Goal: Task Accomplishment & Management: Use online tool/utility

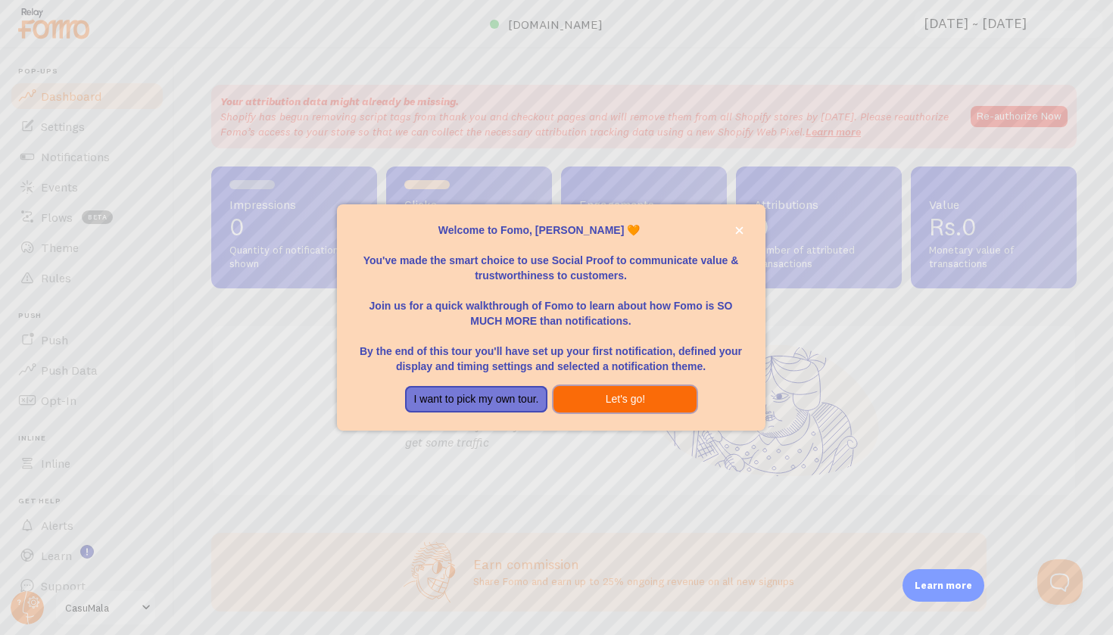
click at [663, 394] on button "Let's go!" at bounding box center [624, 399] width 143 height 27
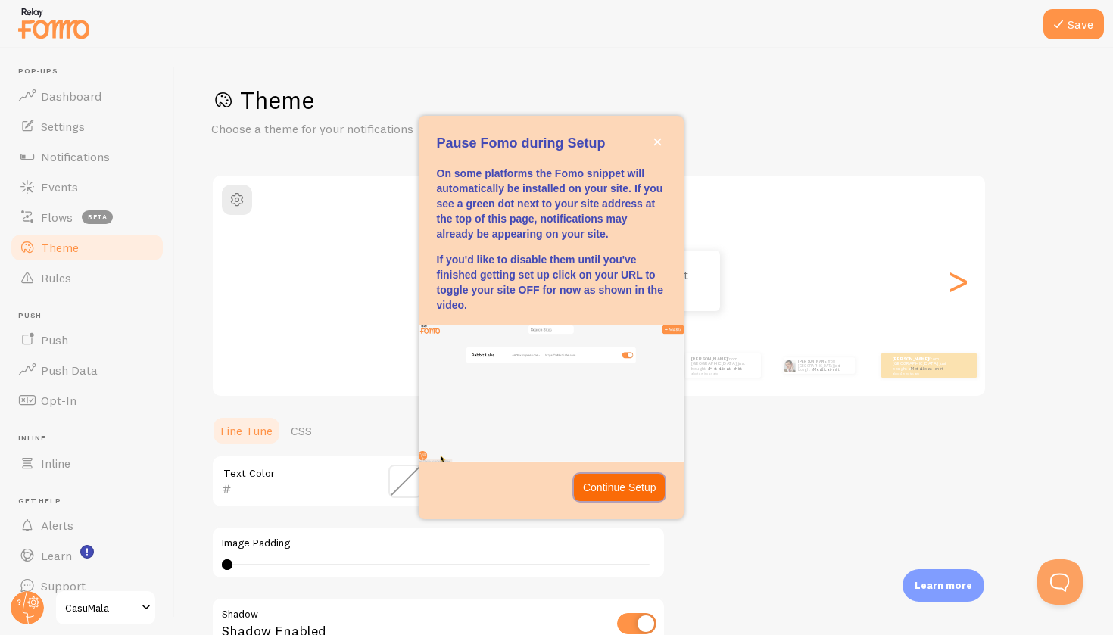
click at [642, 480] on p "Continue Setup" at bounding box center [619, 487] width 73 height 15
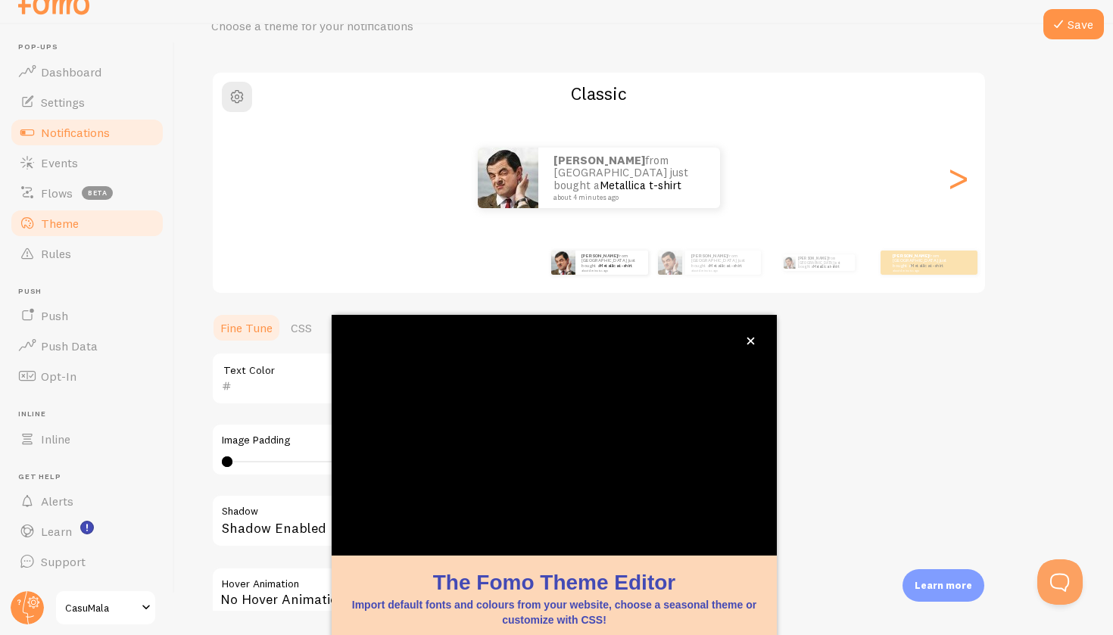
scroll to position [13, 0]
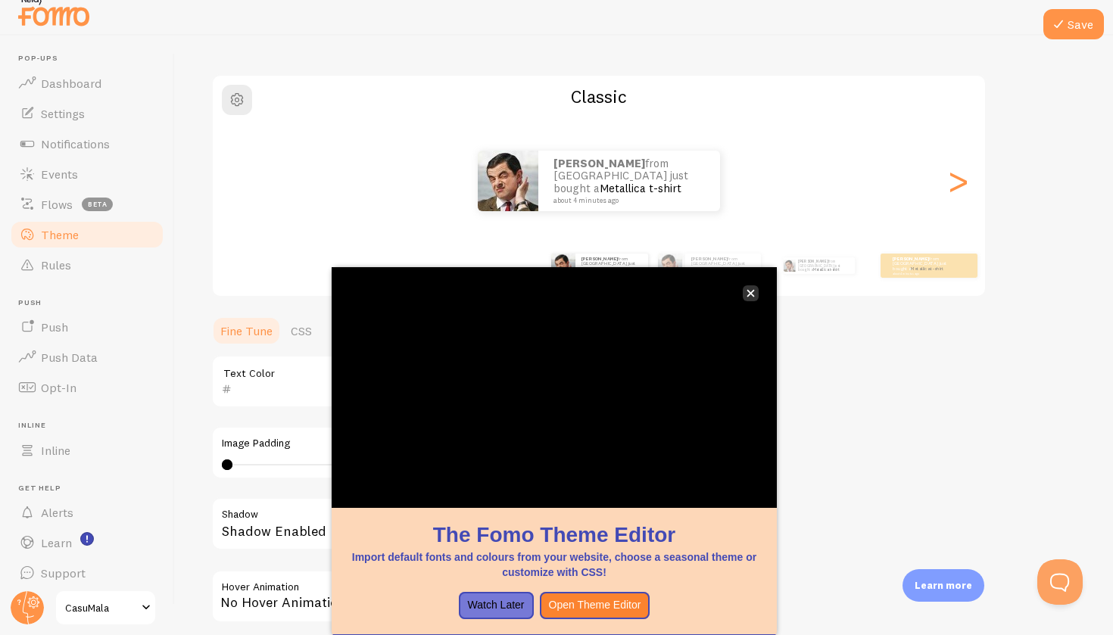
click at [754, 292] on icon "close," at bounding box center [751, 293] width 8 height 8
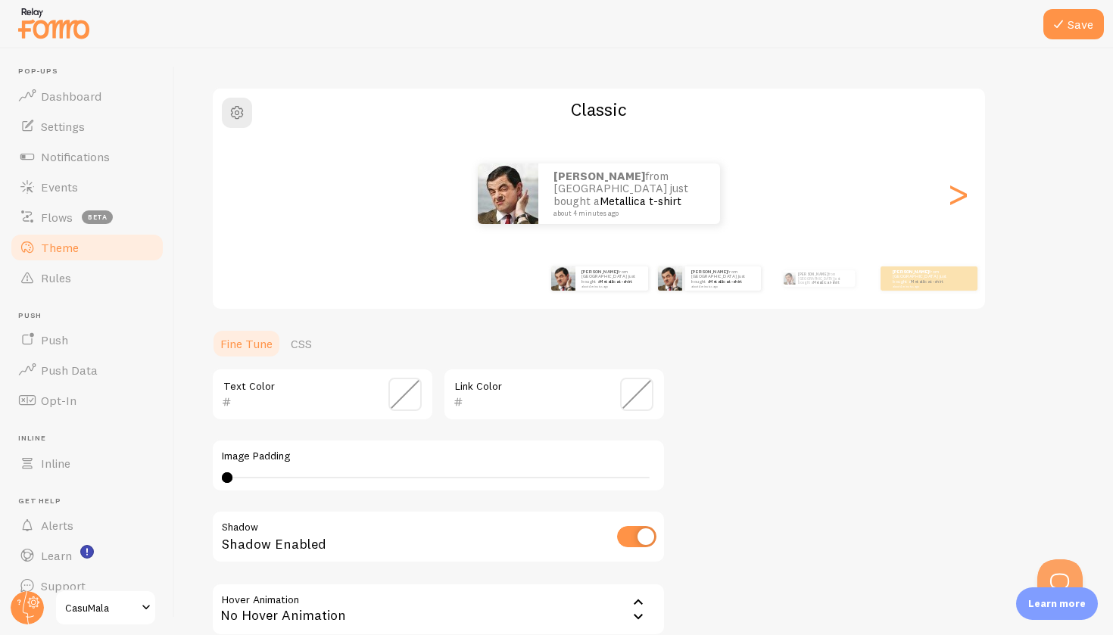
scroll to position [0, 0]
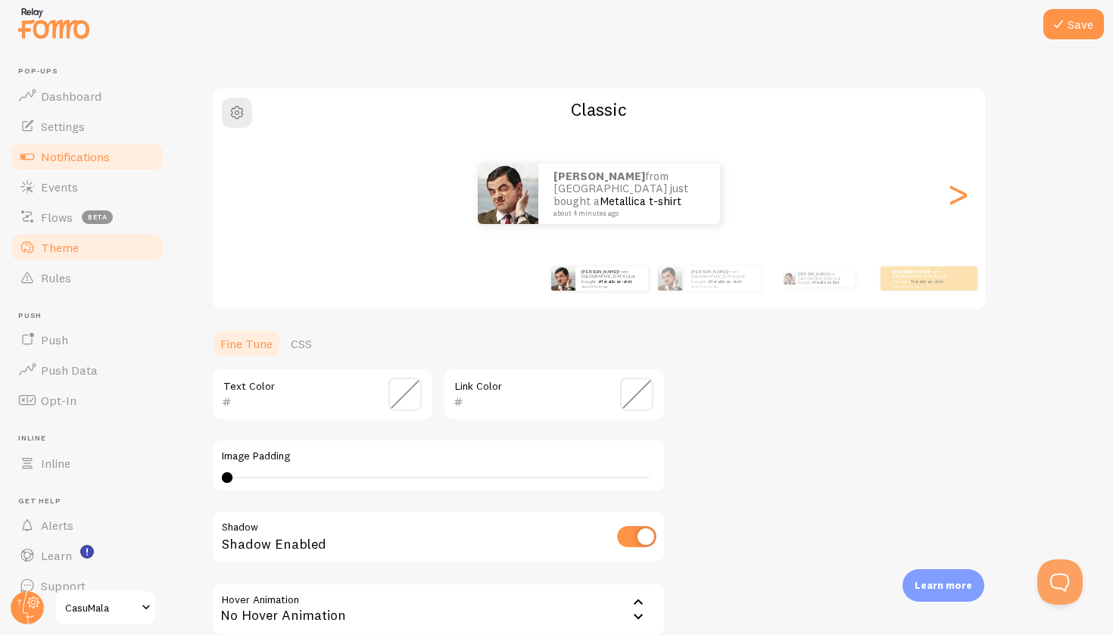
click at [120, 157] on link "Notifications" at bounding box center [87, 157] width 156 height 30
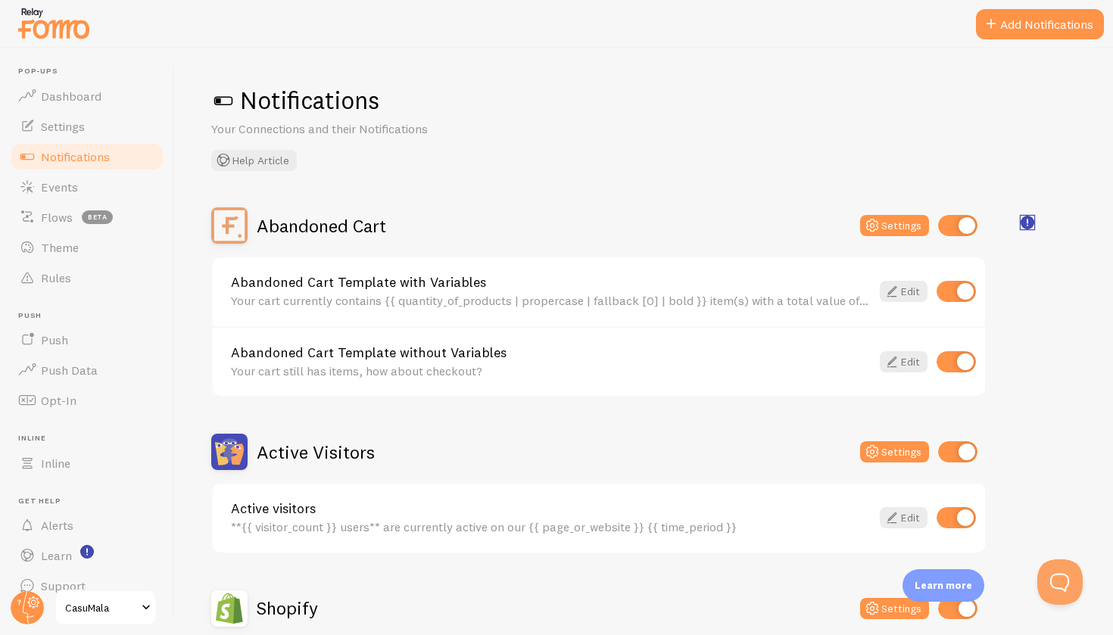
click at [1030, 220] on rect "<p>🛍️ For Shopify Users</p><p>To use the <strong>Abandoned Cart with Variables<…" at bounding box center [1027, 223] width 13 height 13
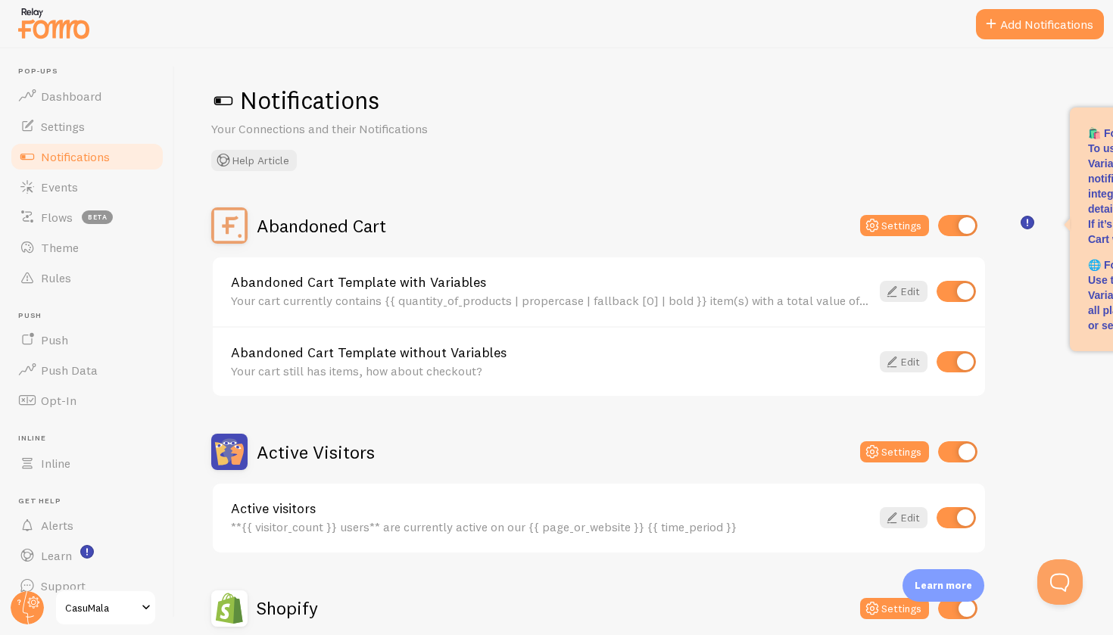
scroll to position [0, 15]
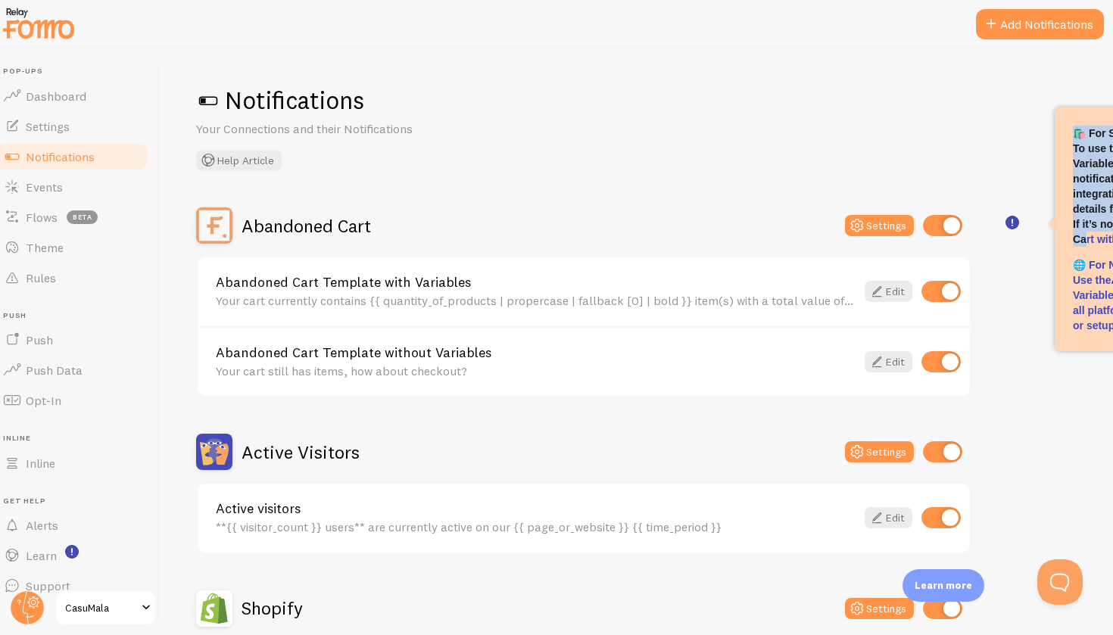
drag, startPoint x: 1084, startPoint y: 230, endPoint x: 1054, endPoint y: 225, distance: 30.7
click at [928, 153] on div "Notifications Your Connections and their Notifications Help Article" at bounding box center [628, 128] width 865 height 86
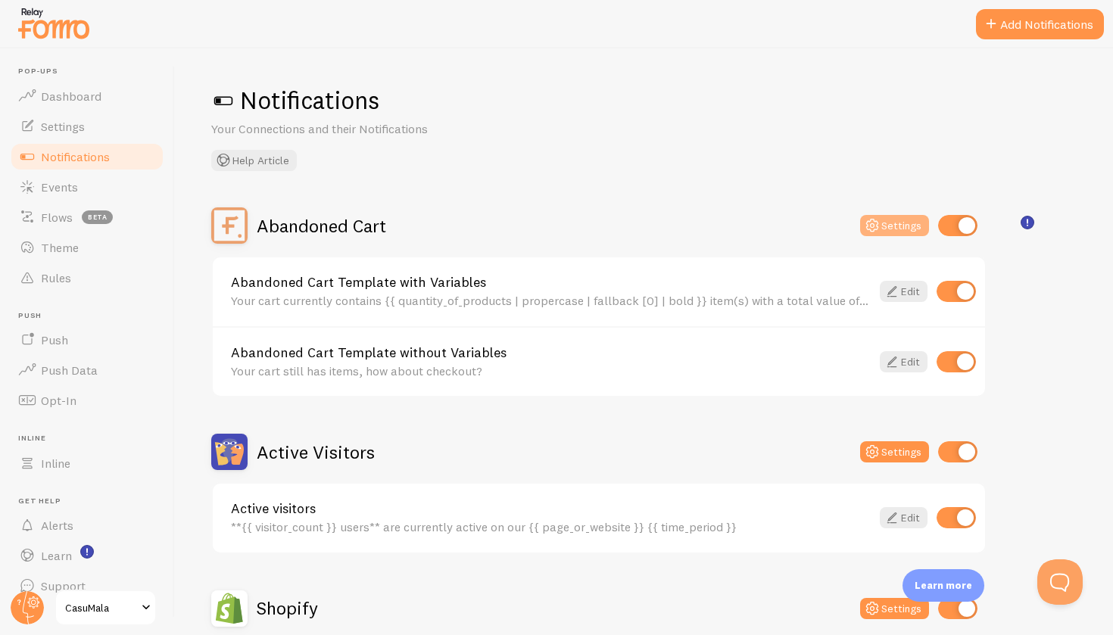
click at [890, 229] on button "Settings" at bounding box center [894, 225] width 69 height 21
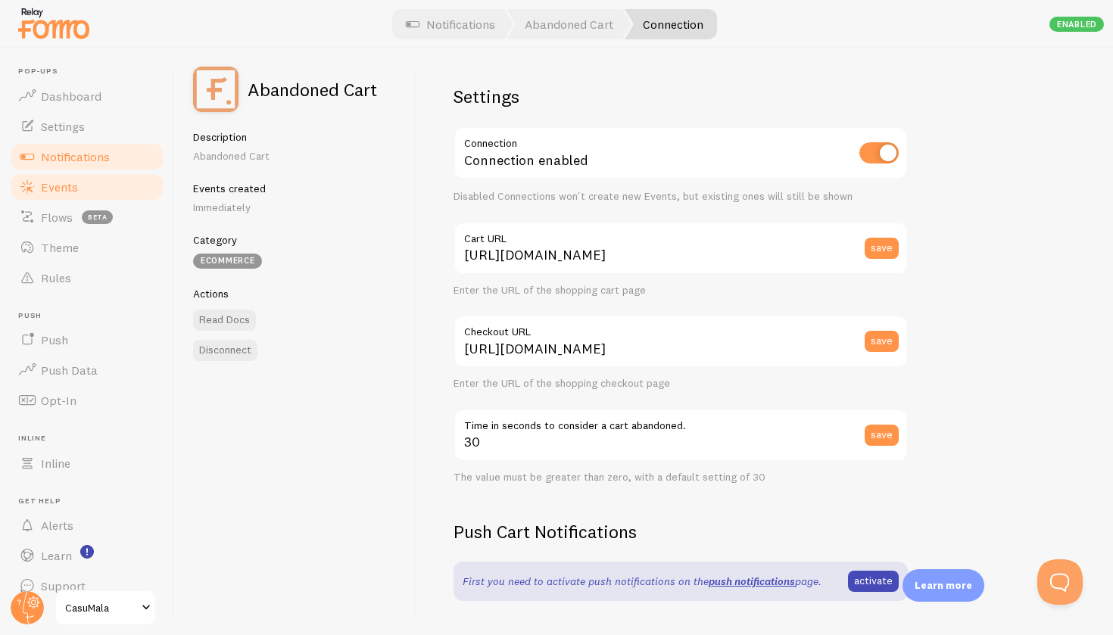
click at [52, 182] on span "Events" at bounding box center [59, 186] width 37 height 15
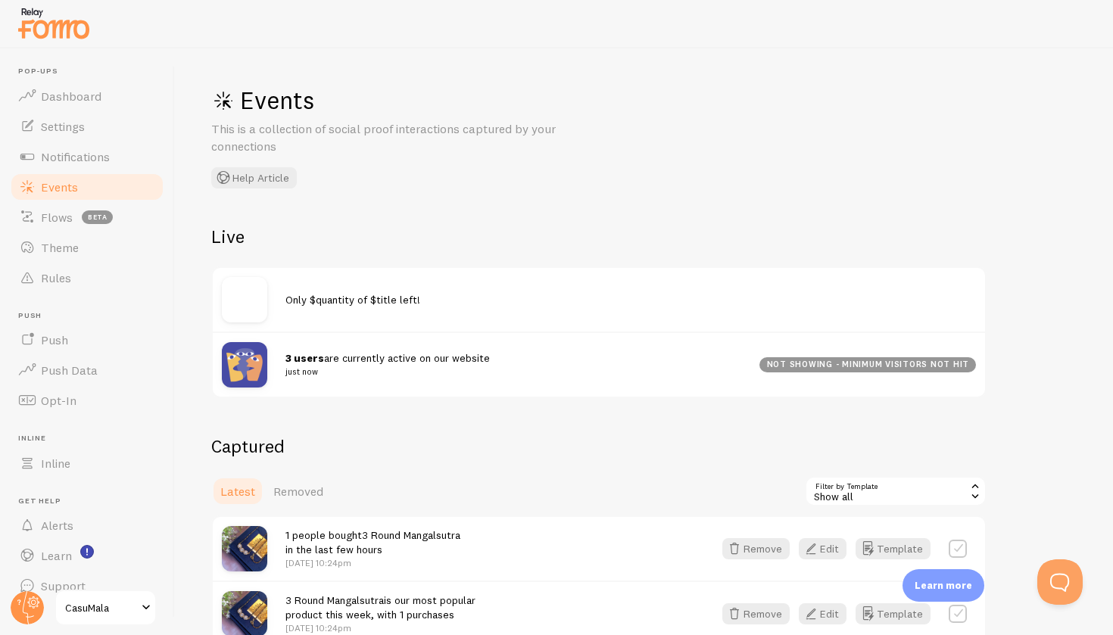
click at [402, 297] on span "Only $quantity of $title left!" at bounding box center [352, 300] width 135 height 14
click at [593, 319] on div "Only $quantity of $title left!" at bounding box center [599, 300] width 772 height 64
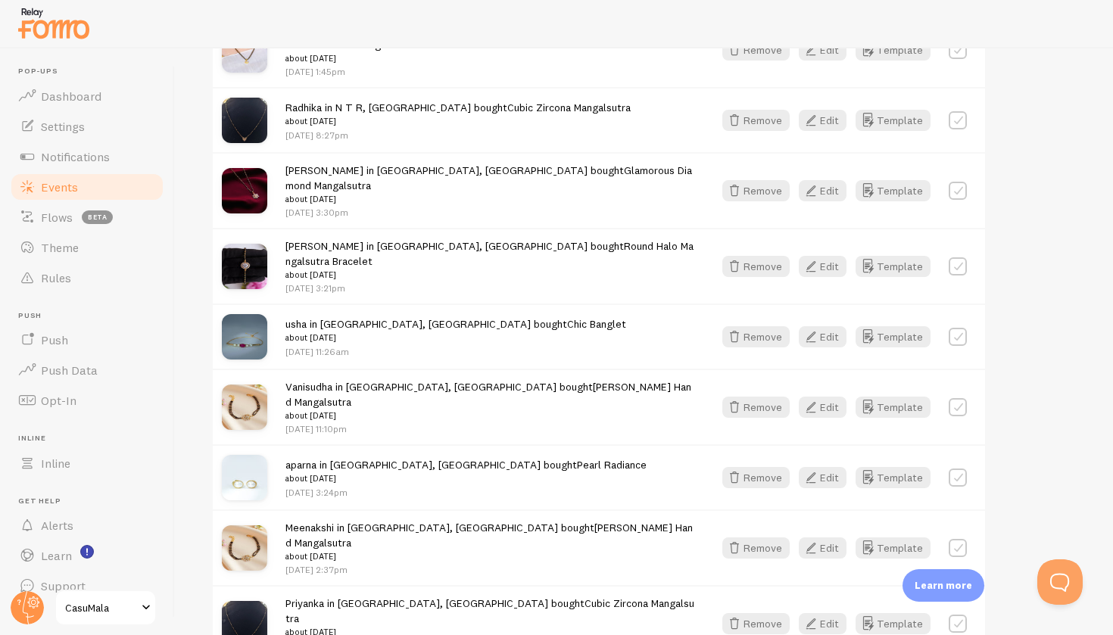
scroll to position [1971, 0]
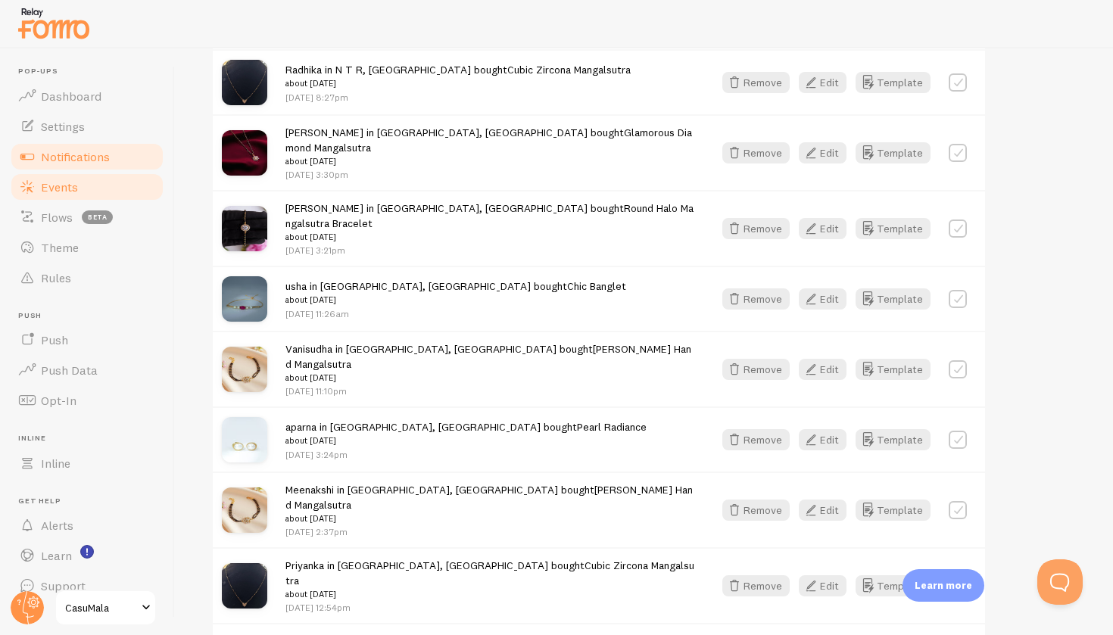
click at [41, 154] on span "Notifications" at bounding box center [75, 156] width 69 height 15
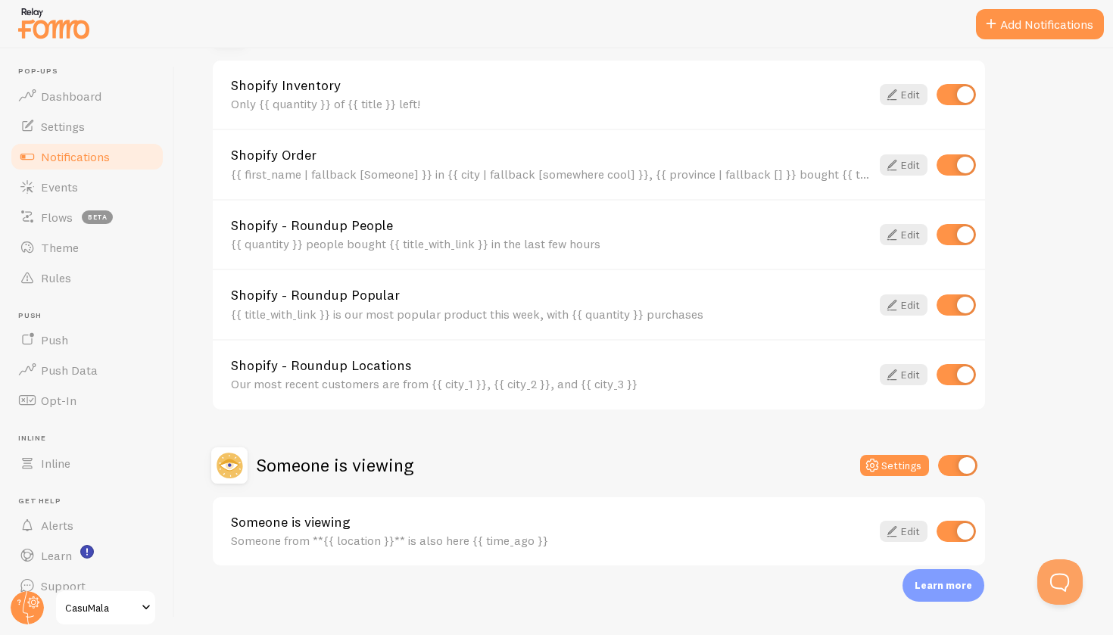
click at [949, 587] on p "Learn more" at bounding box center [944, 585] width 58 height 14
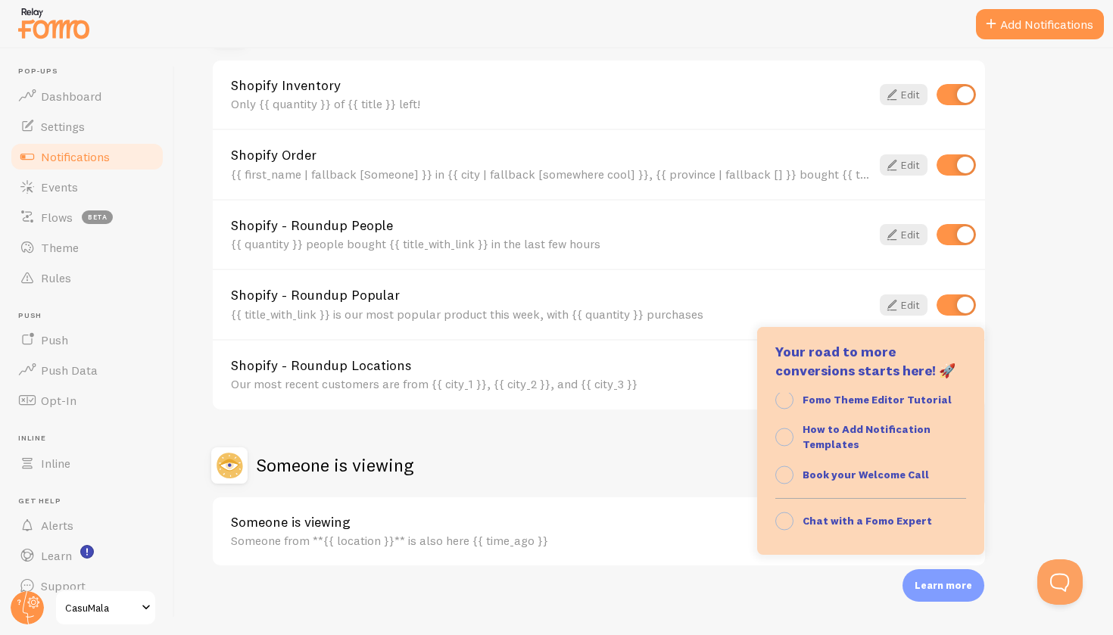
scroll to position [152, 0]
click at [717, 600] on div "Notifications Your Connections and their Notifications Help Article Abandoned C…" at bounding box center [644, 341] width 938 height 587
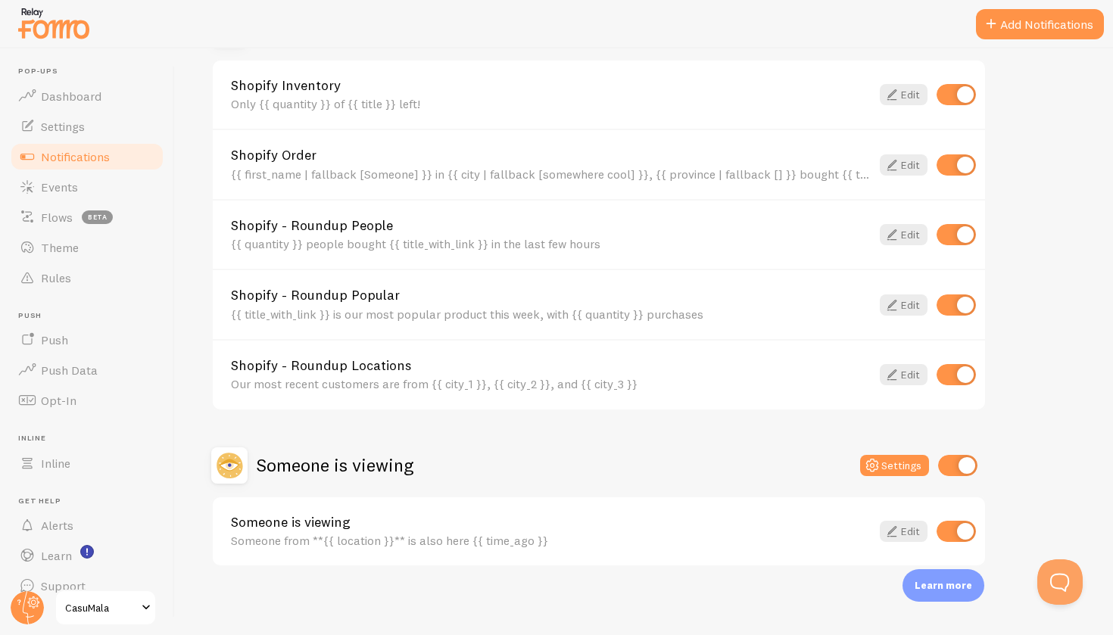
scroll to position [0, 0]
click at [45, 218] on span "Flows" at bounding box center [57, 217] width 32 height 15
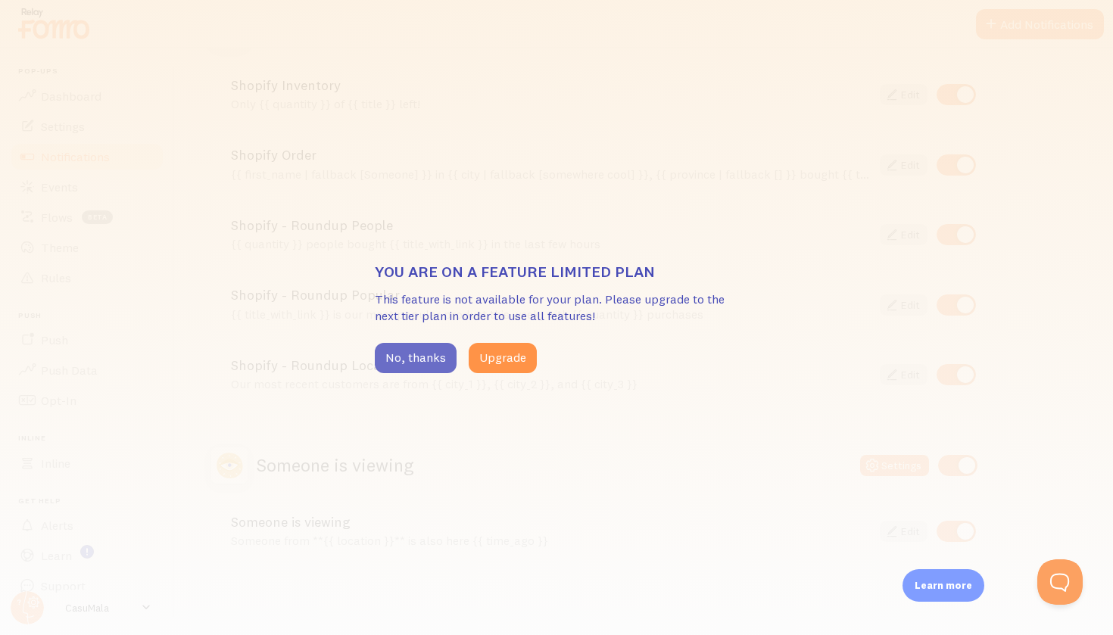
click at [399, 354] on button "No, thanks" at bounding box center [416, 358] width 82 height 30
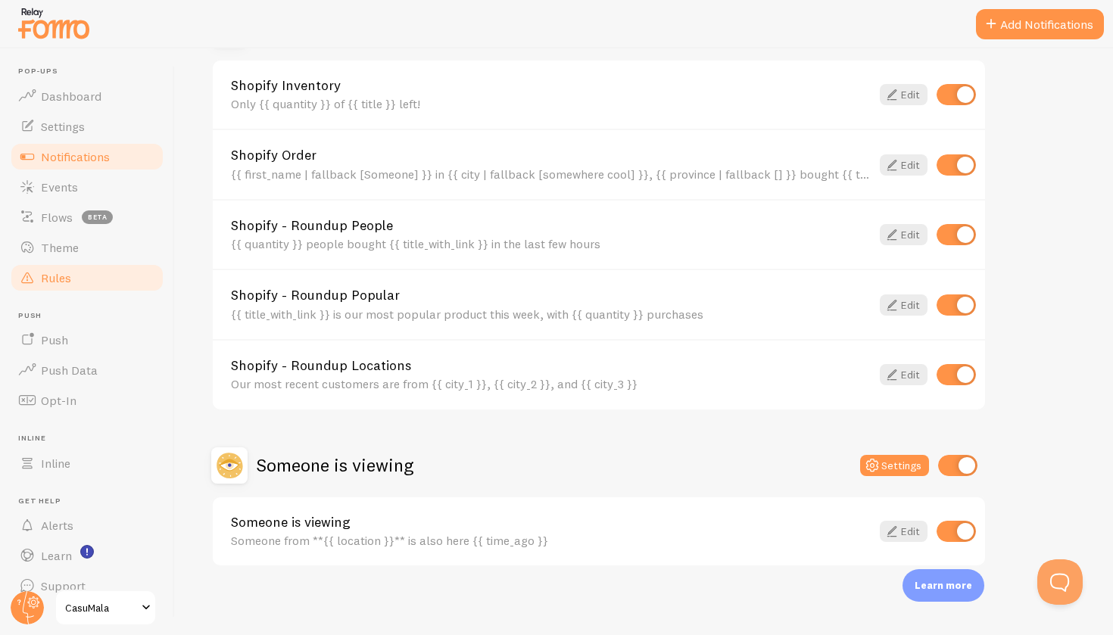
click at [99, 270] on link "Rules" at bounding box center [87, 278] width 156 height 30
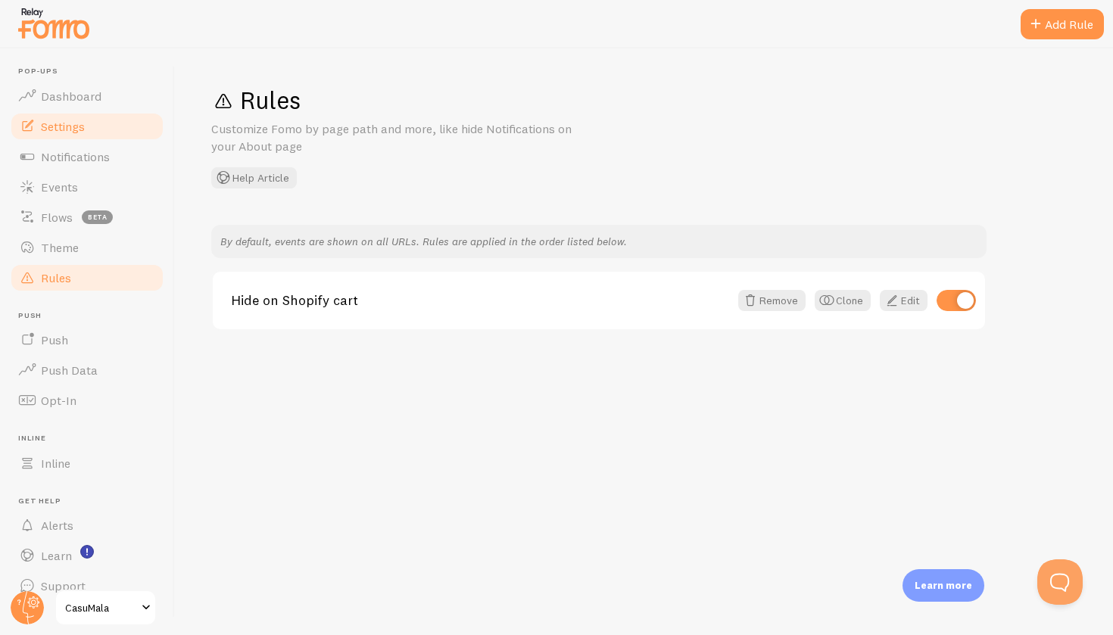
click at [83, 124] on span "Settings" at bounding box center [63, 126] width 44 height 15
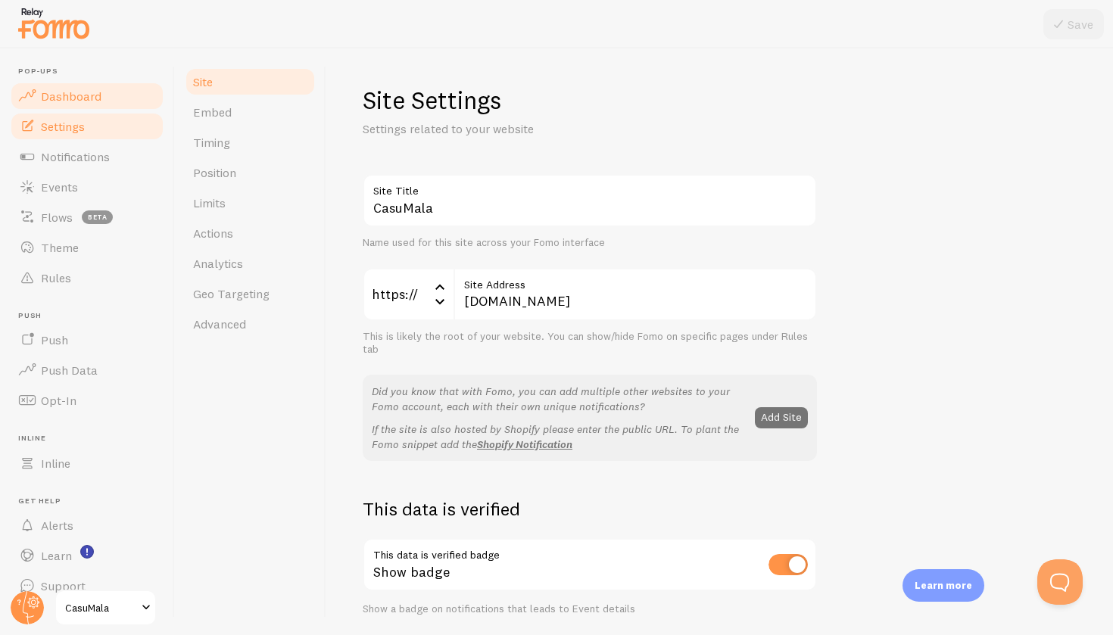
click at [82, 98] on span "Dashboard" at bounding box center [71, 96] width 61 height 15
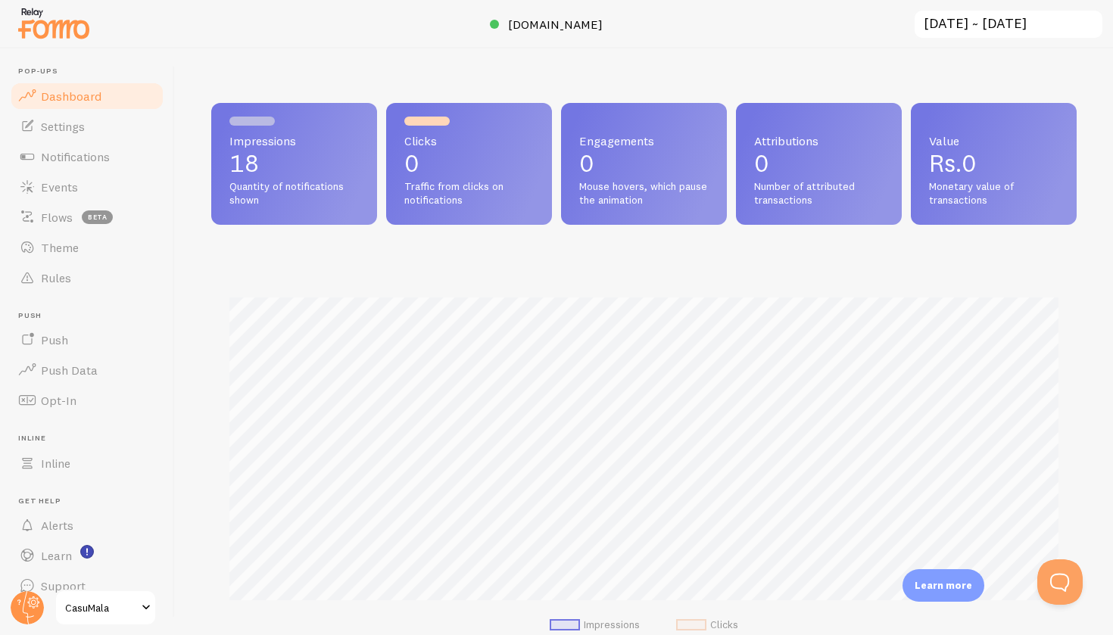
scroll to position [397, 865]
click at [76, 155] on span "Notifications" at bounding box center [75, 156] width 69 height 15
